Goal: Check status: Check status

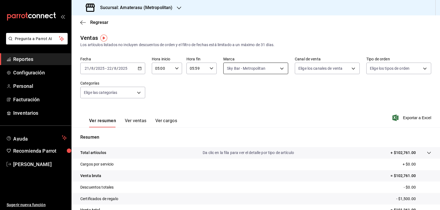
click at [242, 72] on body "Pregunta a Parrot AI Reportes Configuración Personal Facturación Inventarios Ay…" at bounding box center [220, 105] width 440 height 210
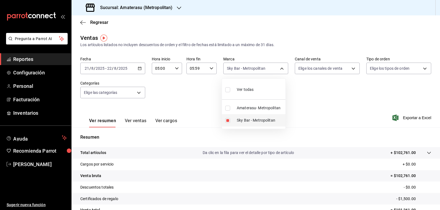
click at [230, 122] on input "checkbox" at bounding box center [227, 120] width 5 height 5
checkbox input "false"
click at [227, 110] on input "checkbox" at bounding box center [227, 108] width 5 height 5
checkbox input "true"
type input "e4cd7fcb-d45b-43ae-a99f-ad4ccfcd9032"
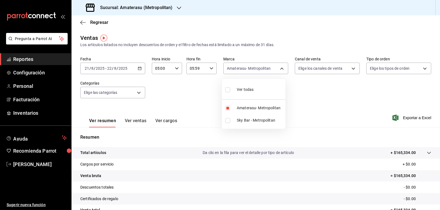
click at [296, 106] on div at bounding box center [220, 105] width 440 height 210
click at [228, 65] on body "Pregunta a Parrot AI Reportes Configuración Personal Facturación Inventarios Ay…" at bounding box center [220, 105] width 440 height 210
click at [229, 110] on input "checkbox" at bounding box center [227, 108] width 5 height 5
checkbox input "false"
click at [228, 121] on input "checkbox" at bounding box center [227, 120] width 5 height 5
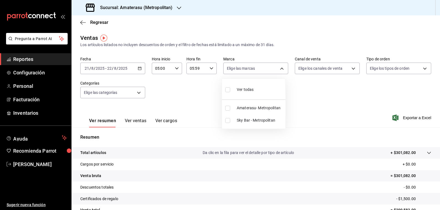
checkbox input "true"
type input "f3afaab8-8c3d-4e49-a299-af9bdf6027b2"
click at [302, 111] on div at bounding box center [220, 105] width 440 height 210
click at [302, 111] on div "Ver resumen Ver ventas Ver cargos Exportar a Excel" at bounding box center [256, 116] width 369 height 23
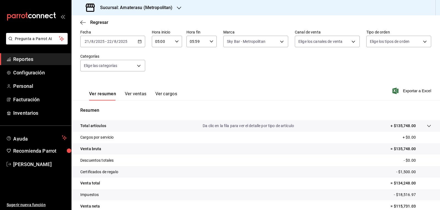
scroll to position [53, 0]
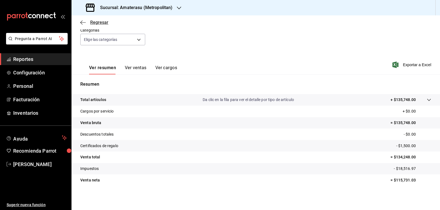
click at [103, 20] on div "Regresar" at bounding box center [256, 22] width 369 height 14
click at [103, 20] on span "Regresar" at bounding box center [99, 22] width 18 height 5
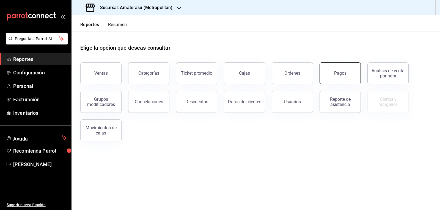
click at [325, 70] on button "Pagos" at bounding box center [340, 73] width 41 height 22
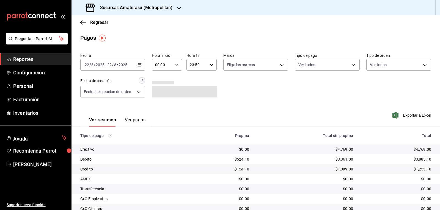
click at [142, 68] on div "[DATE] [DATE] - [DATE] [DATE]" at bounding box center [112, 65] width 65 height 12
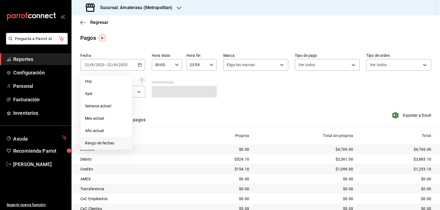
click at [101, 144] on span "Rango de fechas" at bounding box center [106, 144] width 43 height 6
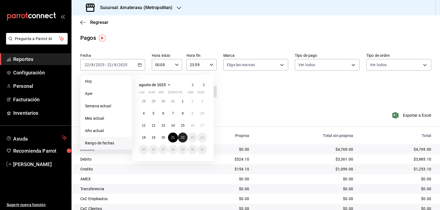
click at [181, 136] on abbr "22" at bounding box center [183, 138] width 4 height 4
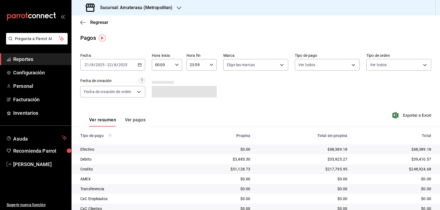
click at [171, 67] on input "00:00" at bounding box center [162, 64] width 21 height 11
click at [160, 90] on span "05" at bounding box center [158, 90] width 6 height 4
type input "05:00"
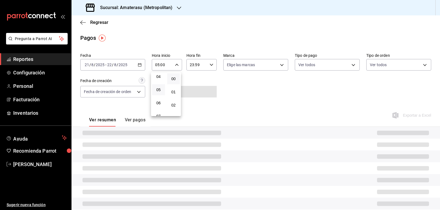
drag, startPoint x: 256, startPoint y: 84, endPoint x: 220, endPoint y: 82, distance: 35.8
click at [252, 88] on div at bounding box center [220, 105] width 440 height 210
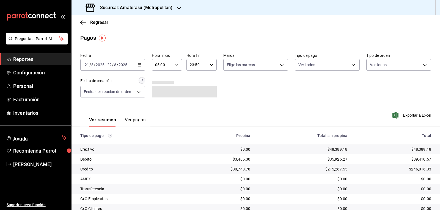
click at [211, 62] on div "23:59 Hora fin" at bounding box center [202, 65] width 30 height 12
click at [194, 94] on button "05" at bounding box center [192, 92] width 13 height 11
type input "05:59"
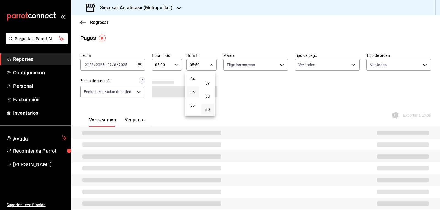
click at [245, 89] on div at bounding box center [220, 105] width 440 height 210
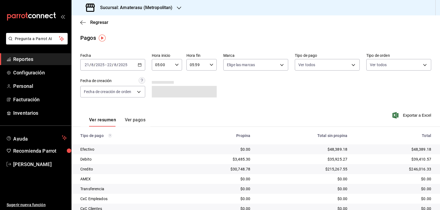
click at [245, 89] on div "Fecha [DATE] [DATE] - [DATE] [DATE] Hora inicio 05:00 Hora inicio Hora fin 05:5…" at bounding box center [255, 77] width 351 height 53
click at [254, 67] on body "Pregunta a Parrot AI Reportes Configuración Personal Facturación Inventarios Ay…" at bounding box center [220, 105] width 440 height 210
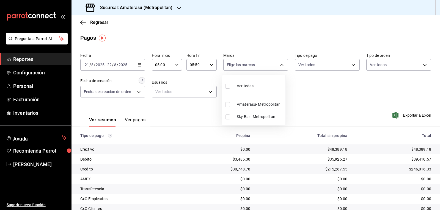
click at [254, 62] on div at bounding box center [220, 105] width 440 height 210
click at [295, 87] on div "Fecha [DATE] [DATE] - [DATE] [DATE] Hora inicio 05:00 Hora inicio Hora fin 05:5…" at bounding box center [255, 77] width 351 height 53
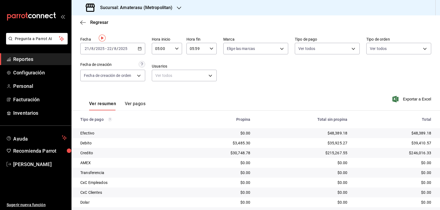
scroll to position [32, 0]
